Goal: Information Seeking & Learning: Learn about a topic

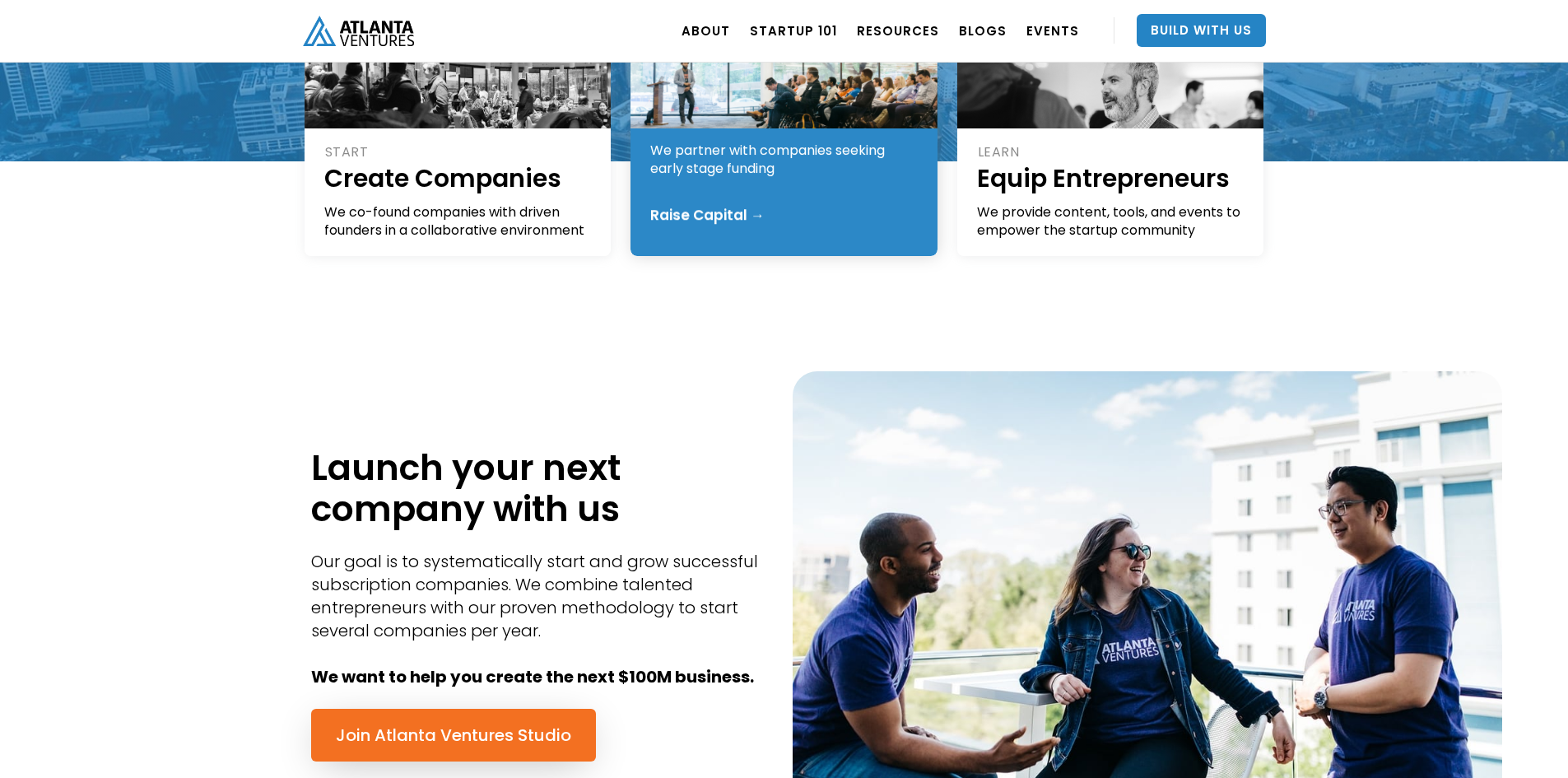
scroll to position [576, 0]
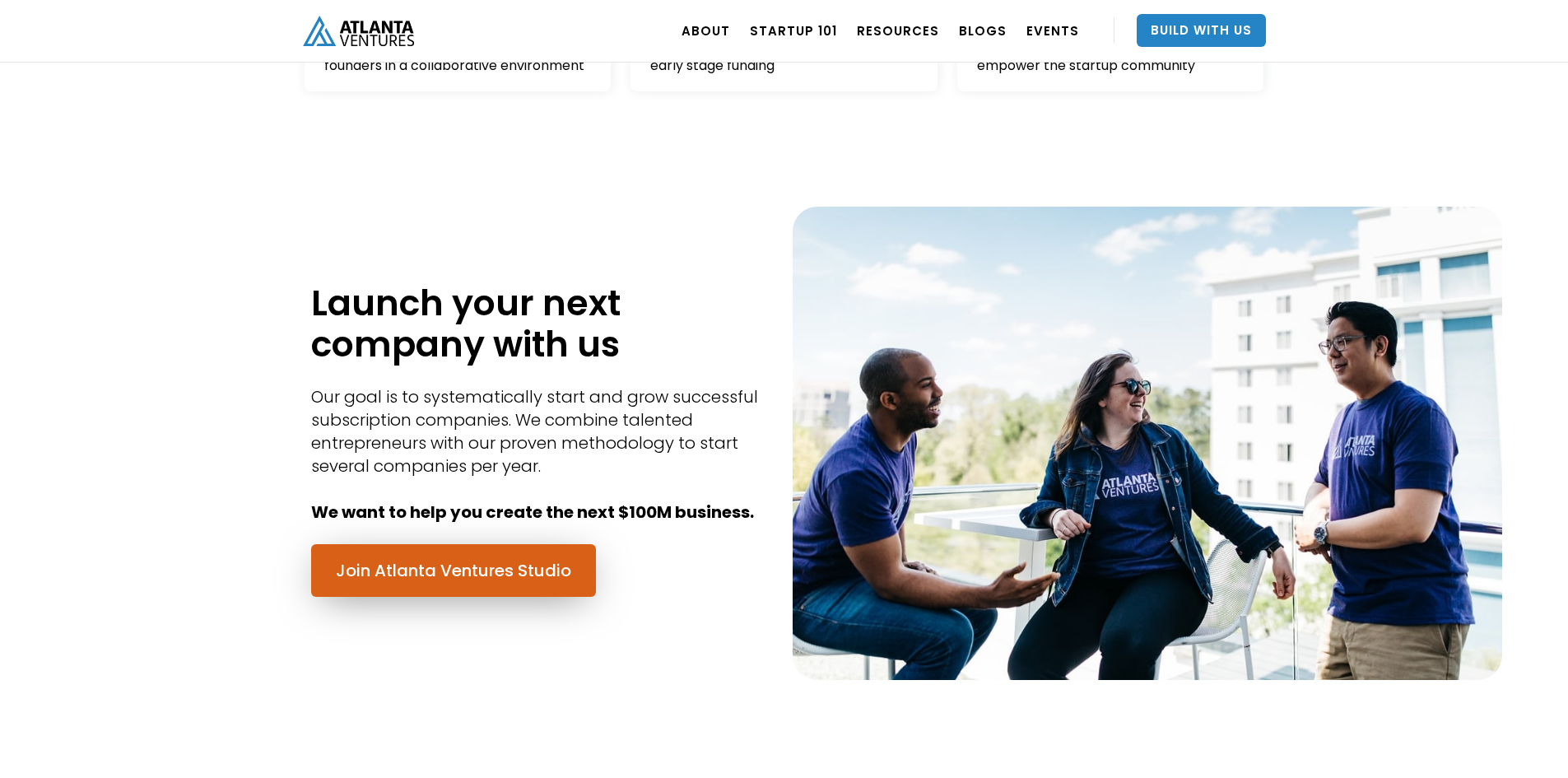
click at [510, 583] on link "Join Atlanta Ventures Studio" at bounding box center [453, 570] width 285 height 52
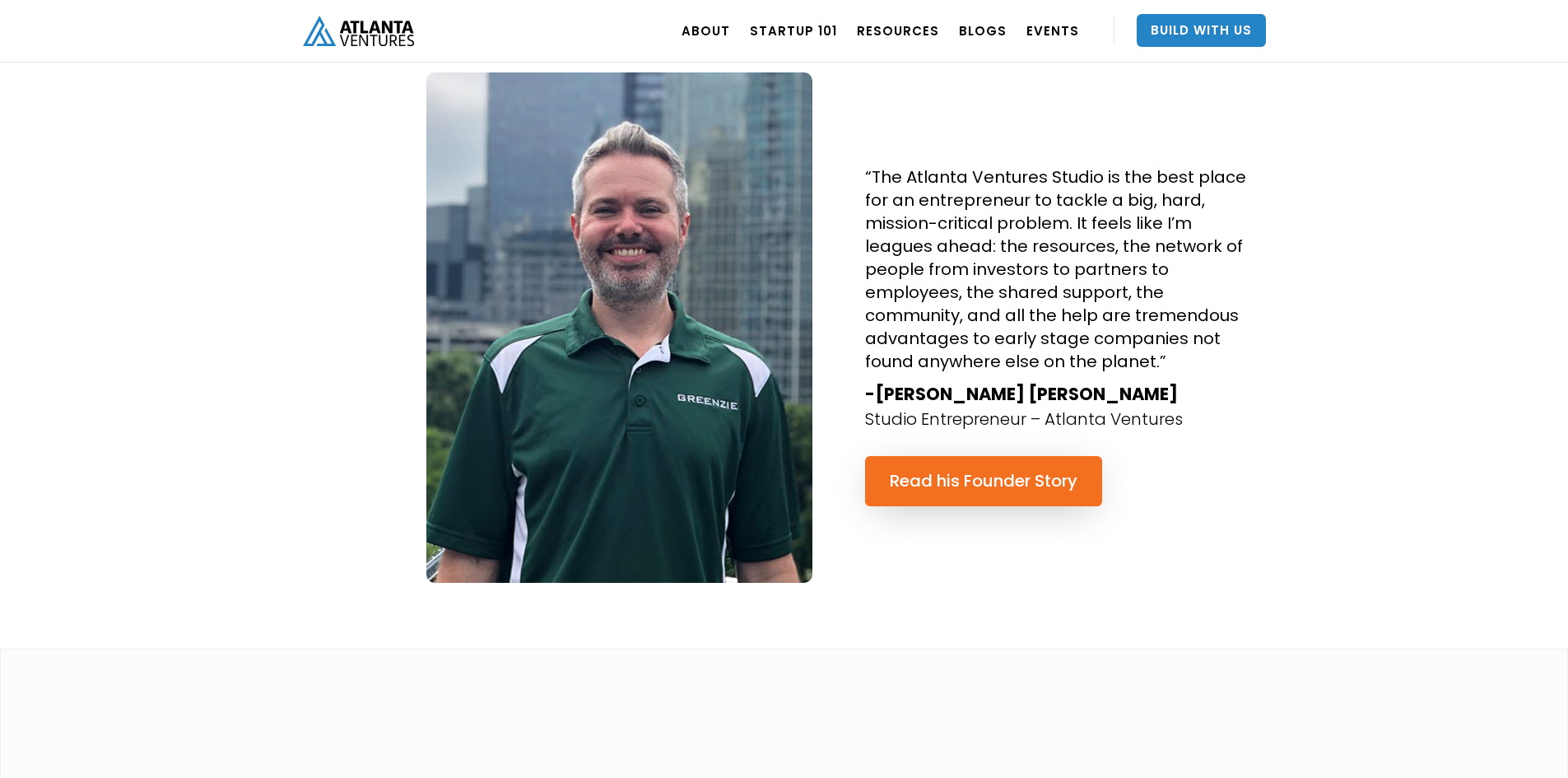
scroll to position [3374, 0]
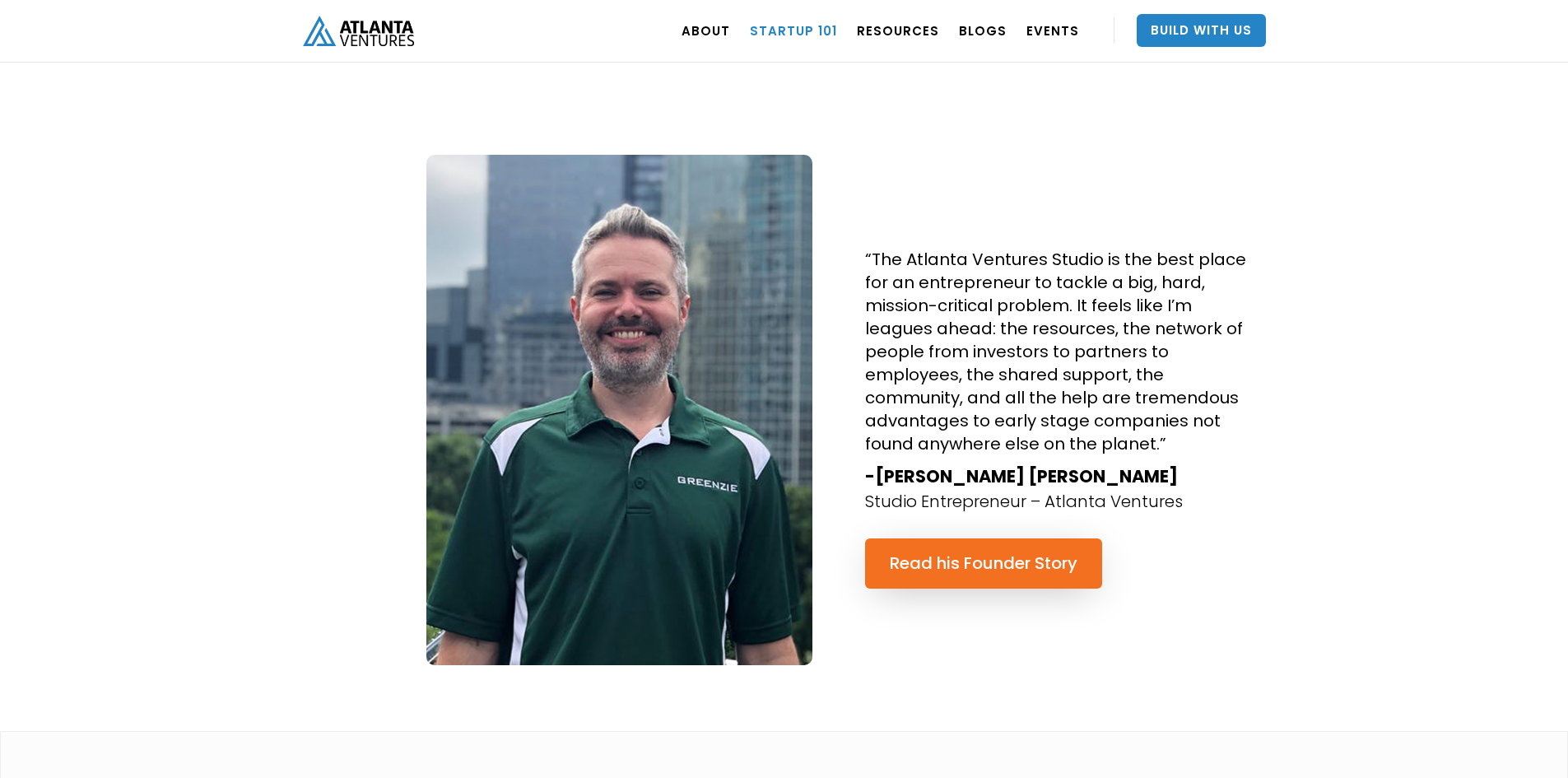
click at [793, 29] on link "Startup 101" at bounding box center [793, 31] width 87 height 46
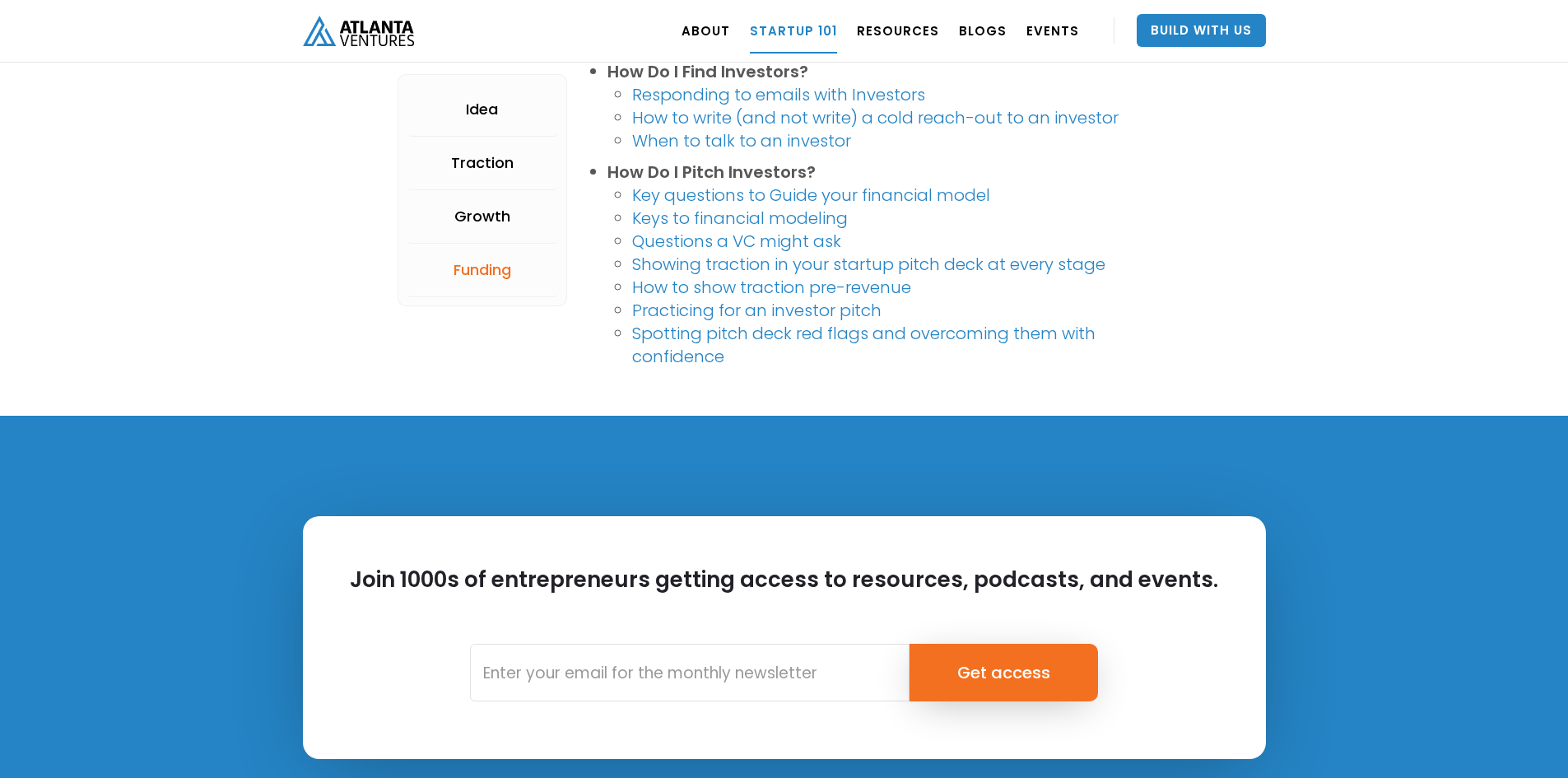
scroll to position [3868, 0]
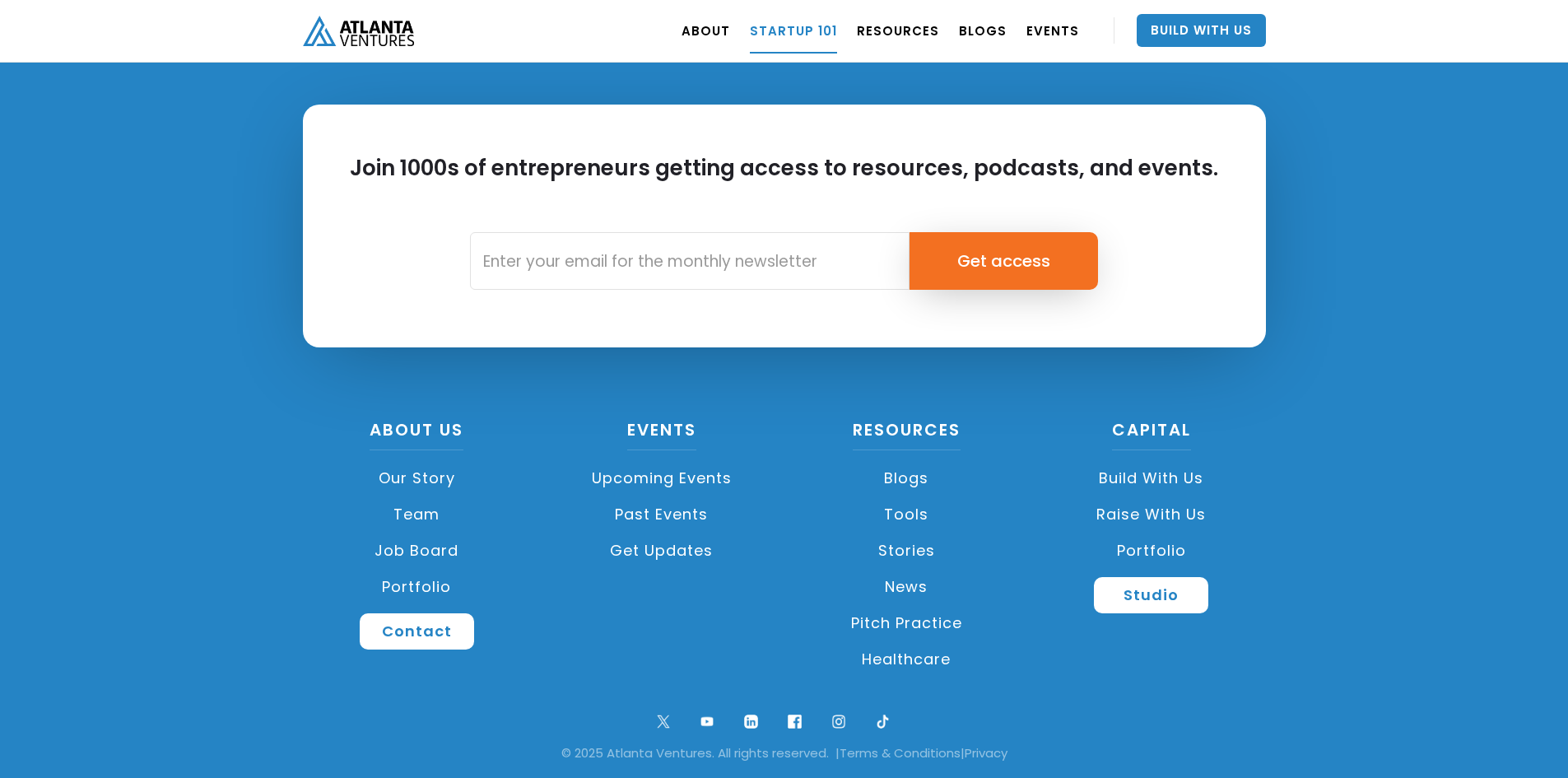
click at [930, 627] on link "Pitch Practice" at bounding box center [907, 623] width 229 height 36
click at [711, 477] on link "Upcoming Events" at bounding box center [662, 478] width 229 height 36
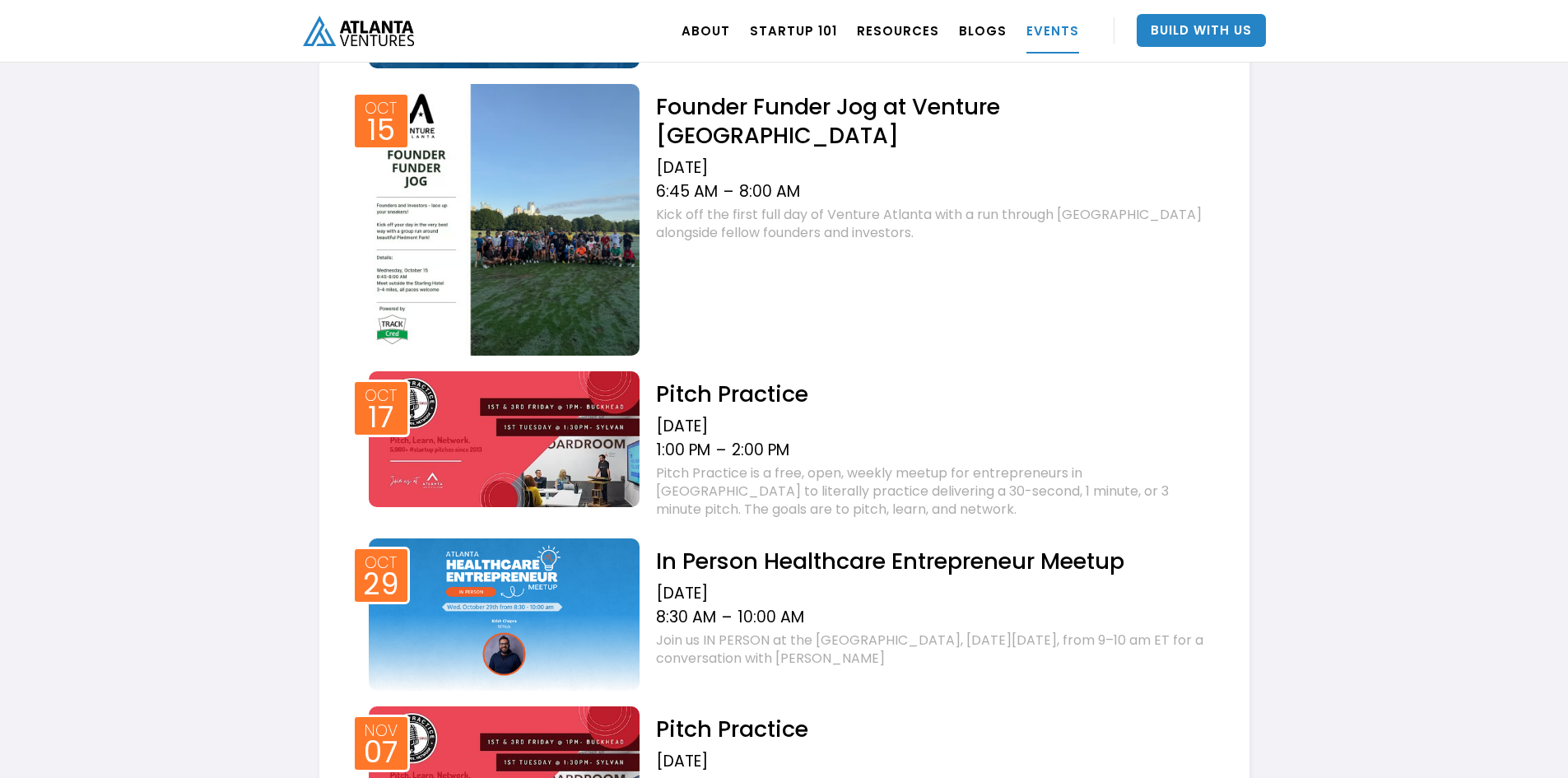
scroll to position [1096, 0]
